Goal: Information Seeking & Learning: Find specific fact

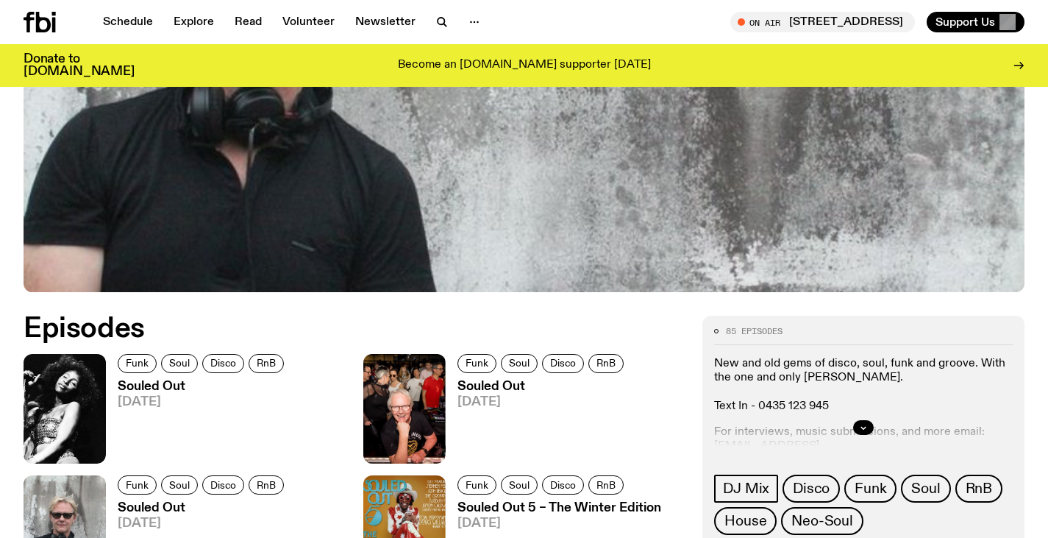
scroll to position [481, 0]
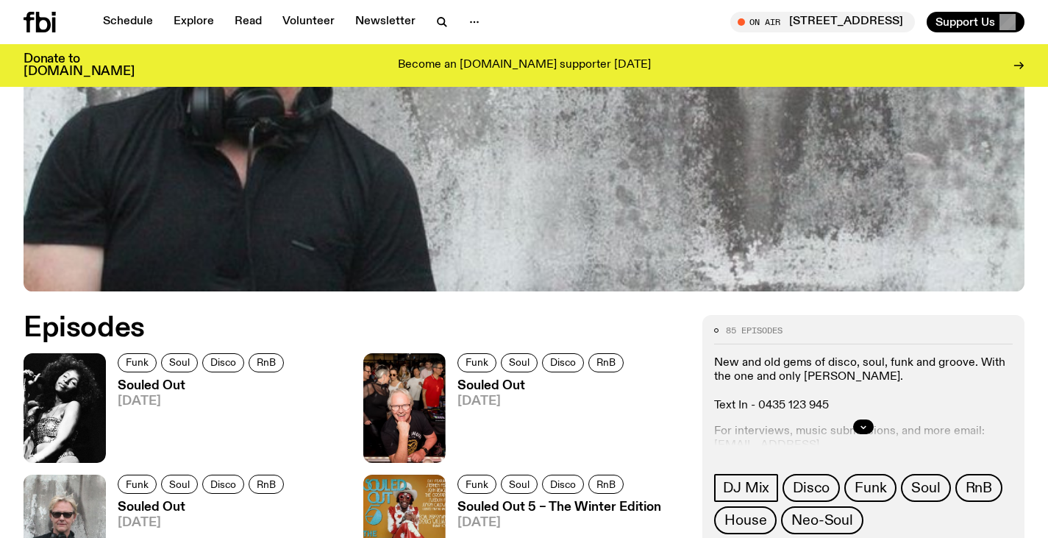
click at [140, 401] on span "[DATE]" at bounding box center [203, 401] width 171 height 13
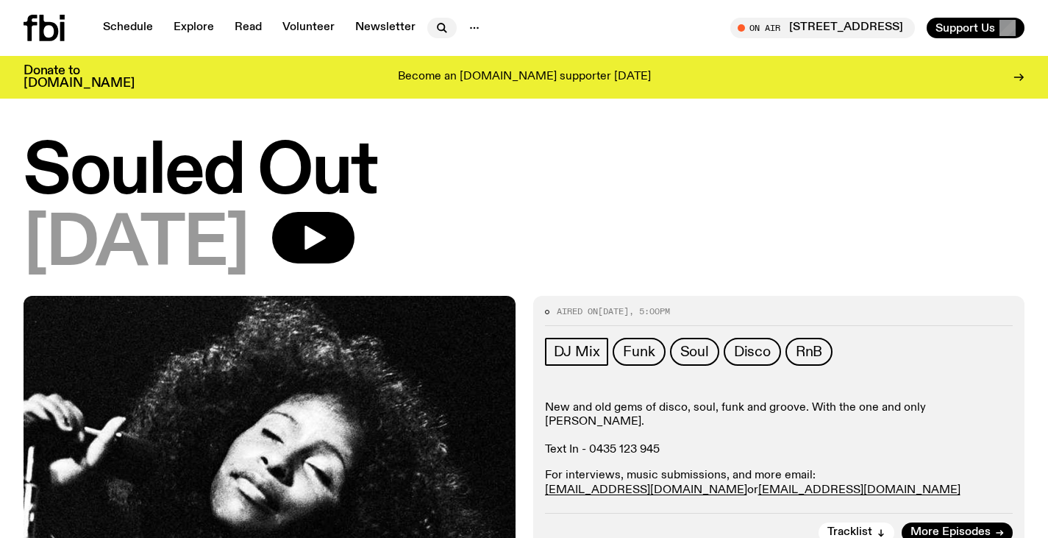
click at [441, 29] on icon "button" at bounding box center [442, 28] width 18 height 18
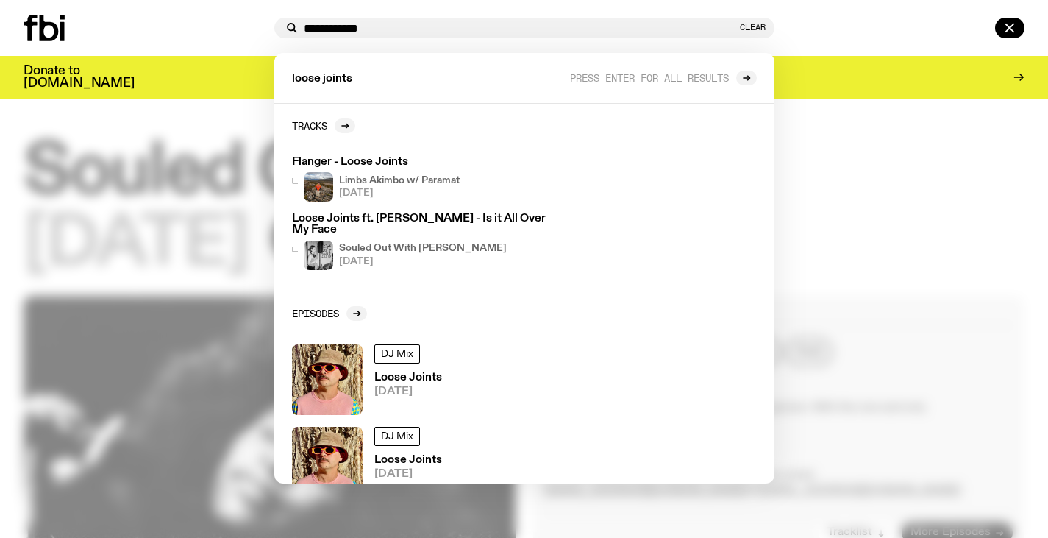
type input "**********"
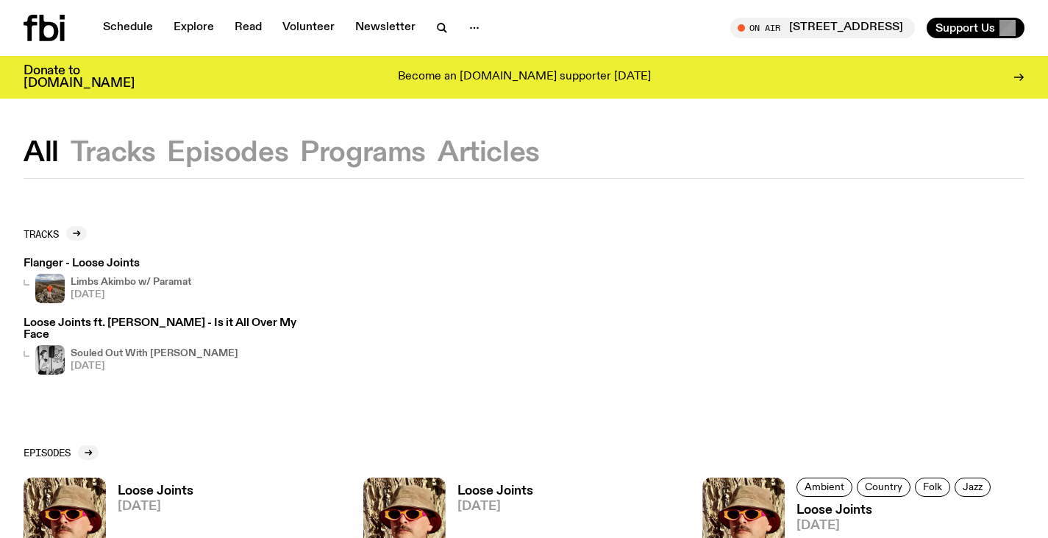
click at [56, 33] on icon at bounding box center [49, 28] width 19 height 26
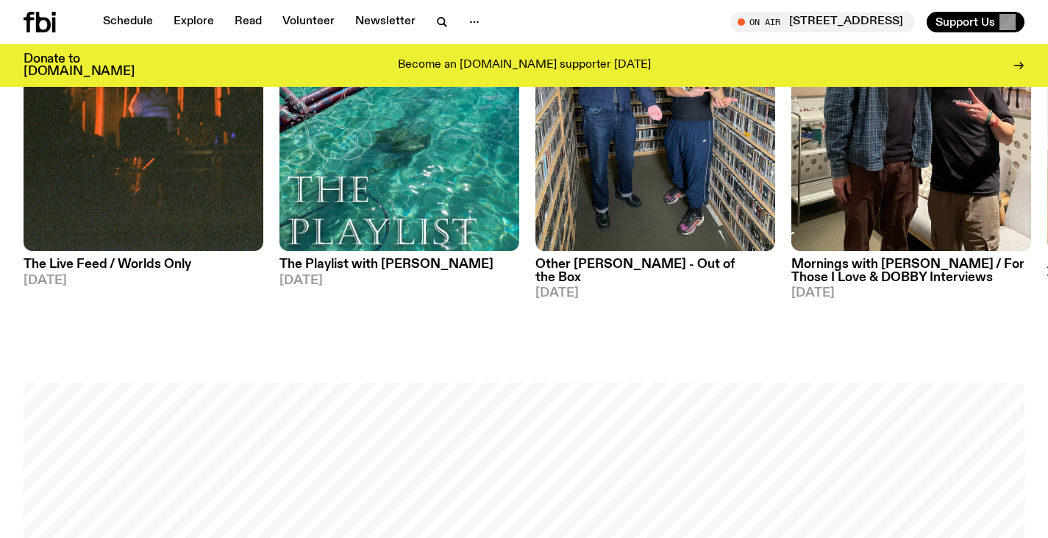
scroll to position [749, 0]
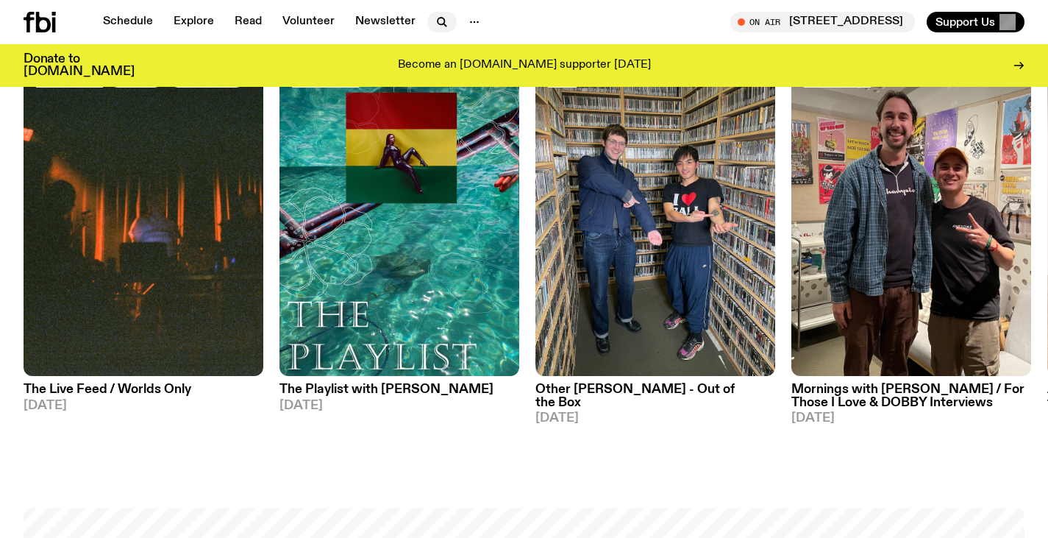
click at [436, 22] on icon "button" at bounding box center [442, 22] width 18 height 18
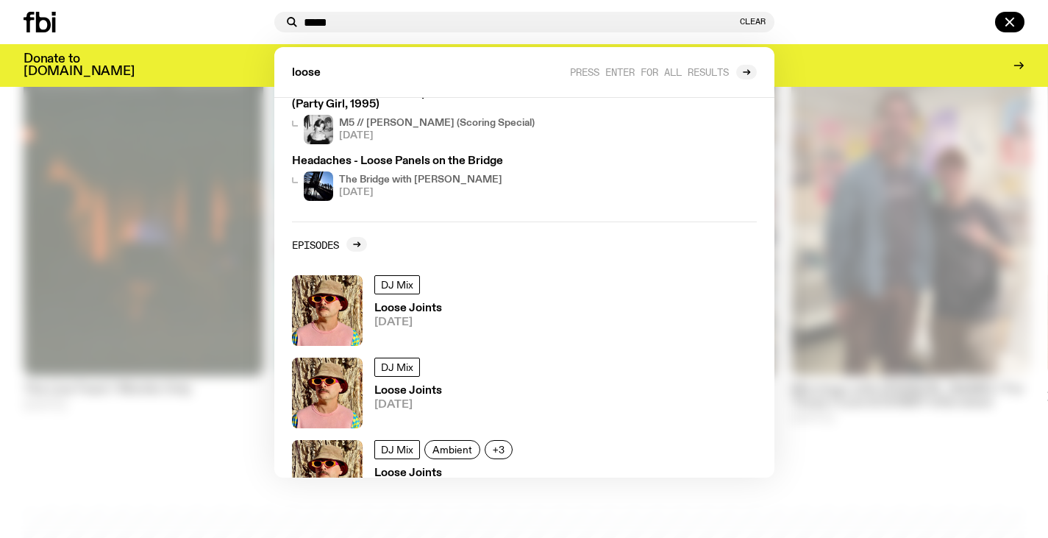
scroll to position [236, 0]
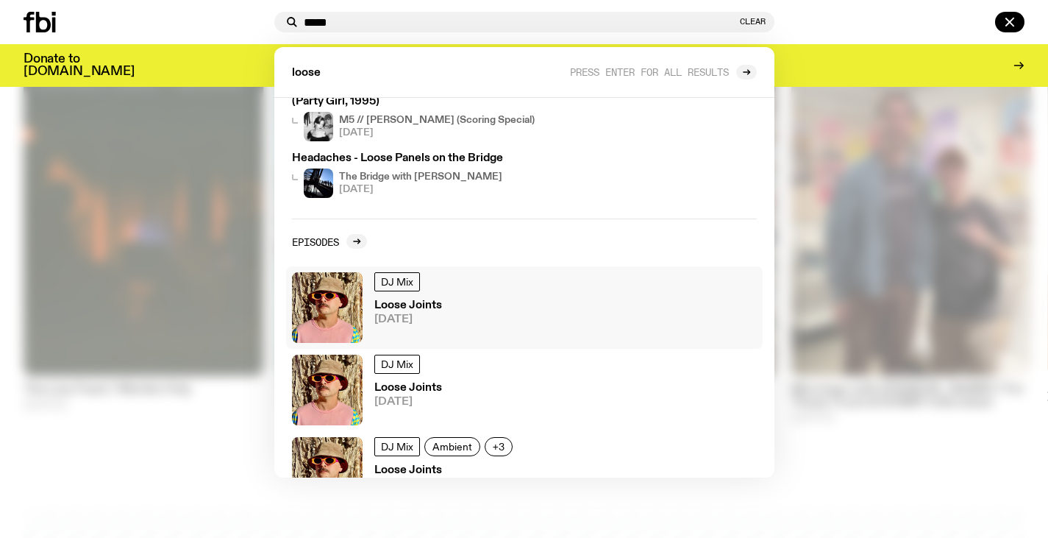
type input "*****"
click at [406, 314] on span "[DATE]" at bounding box center [408, 319] width 68 height 11
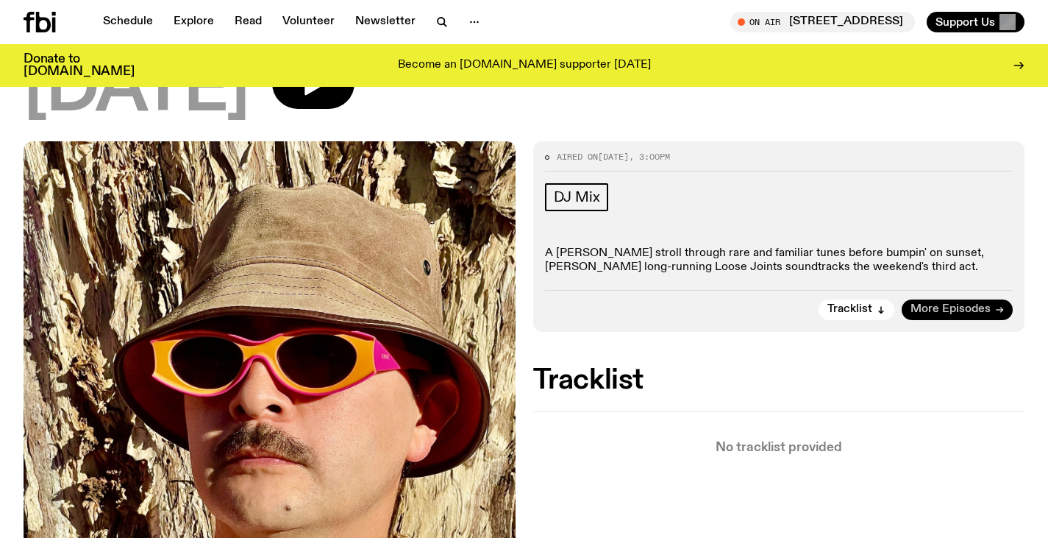
scroll to position [143, 0]
click at [857, 309] on span "Tracklist" at bounding box center [849, 308] width 45 height 11
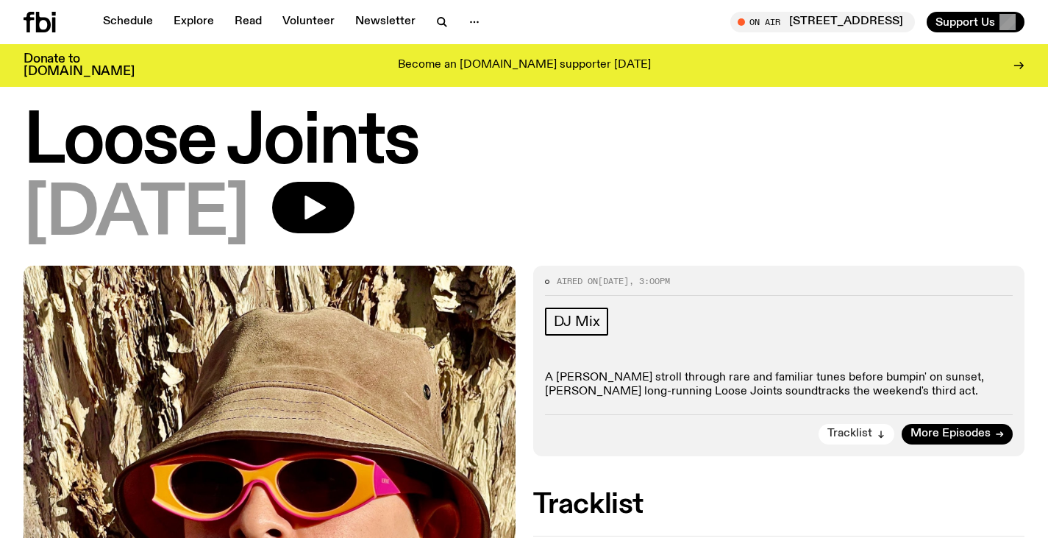
scroll to position [0, 0]
